Goal: Information Seeking & Learning: Learn about a topic

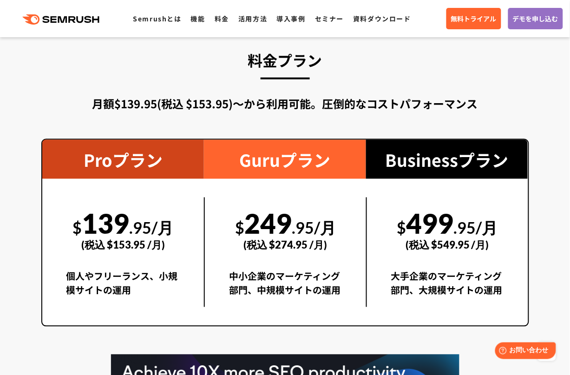
click at [187, 180] on div "$ 139 .95/月 (税込 $153.95 /月) 個人やフリーランス、小規模サイトの運用" at bounding box center [123, 252] width 162 height 147
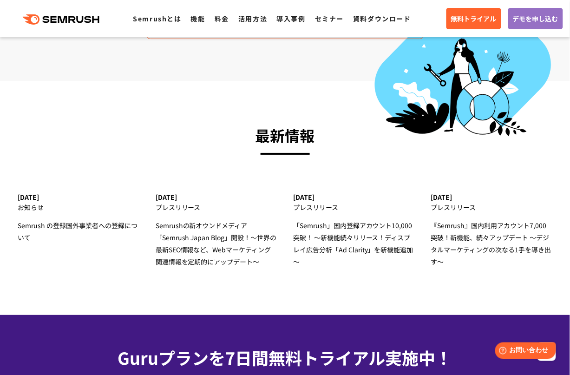
scroll to position [2752, 0]
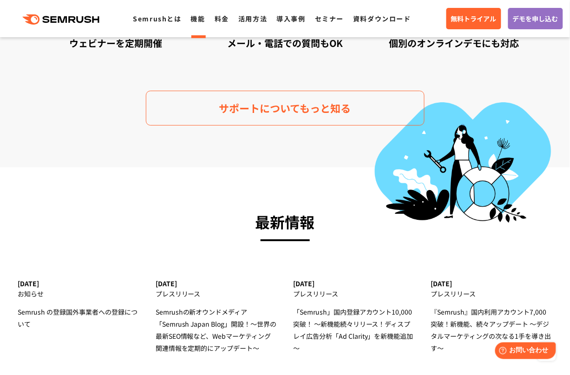
click at [198, 20] on link "機能" at bounding box center [198, 18] width 14 height 9
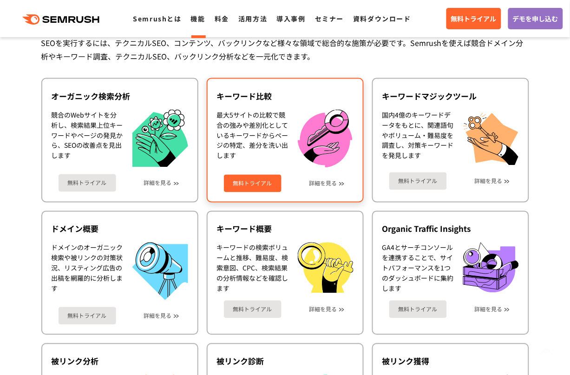
scroll to position [327, 0]
